Goal: Task Accomplishment & Management: Manage account settings

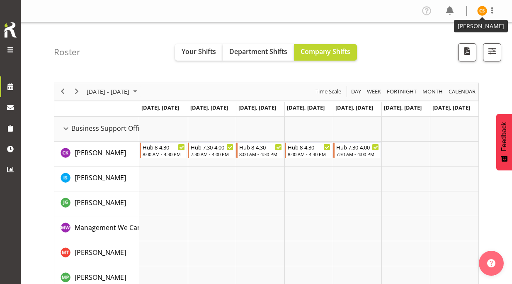
click at [483, 14] on img at bounding box center [482, 11] width 10 height 10
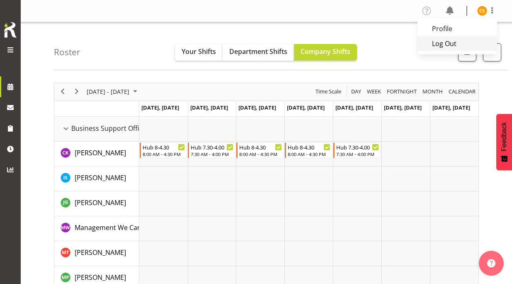
click at [470, 47] on link "Log Out" at bounding box center [457, 43] width 80 height 15
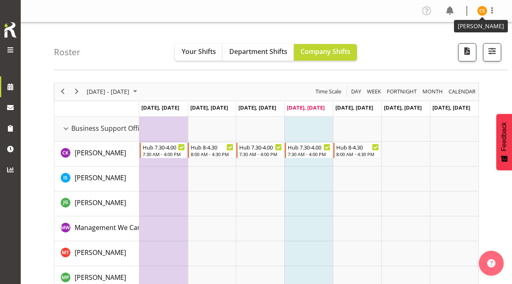
click at [484, 13] on img at bounding box center [482, 11] width 10 height 10
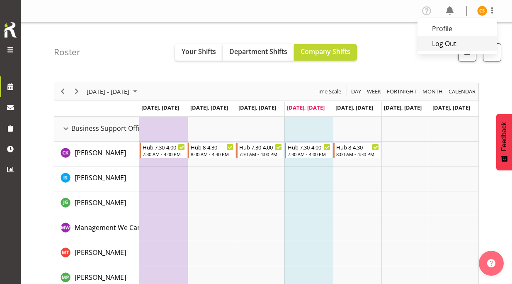
click at [466, 47] on link "Log Out" at bounding box center [457, 43] width 80 height 15
